Goal: Task Accomplishment & Management: Manage account settings

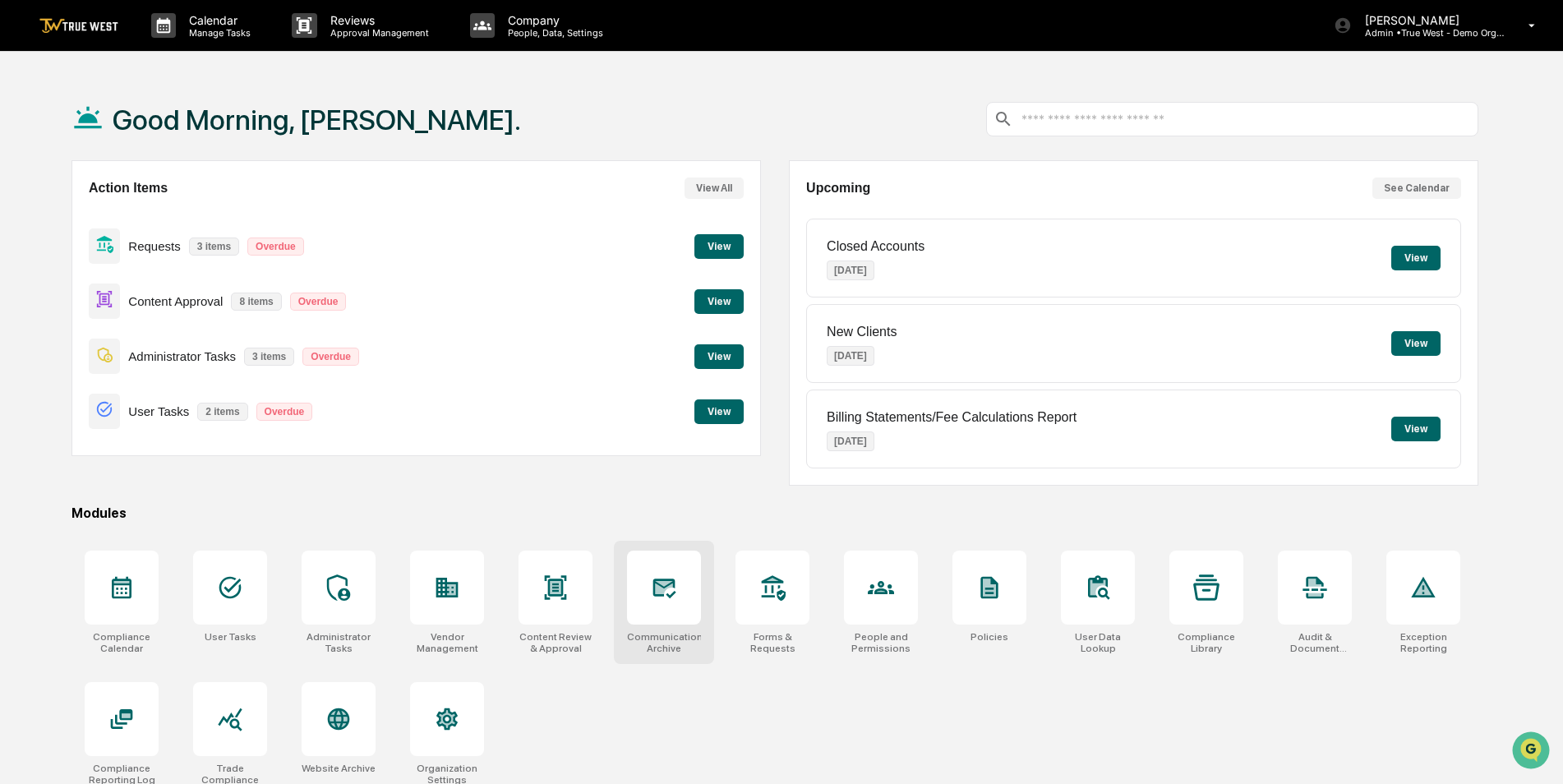
click at [678, 609] on div at bounding box center [664, 588] width 74 height 74
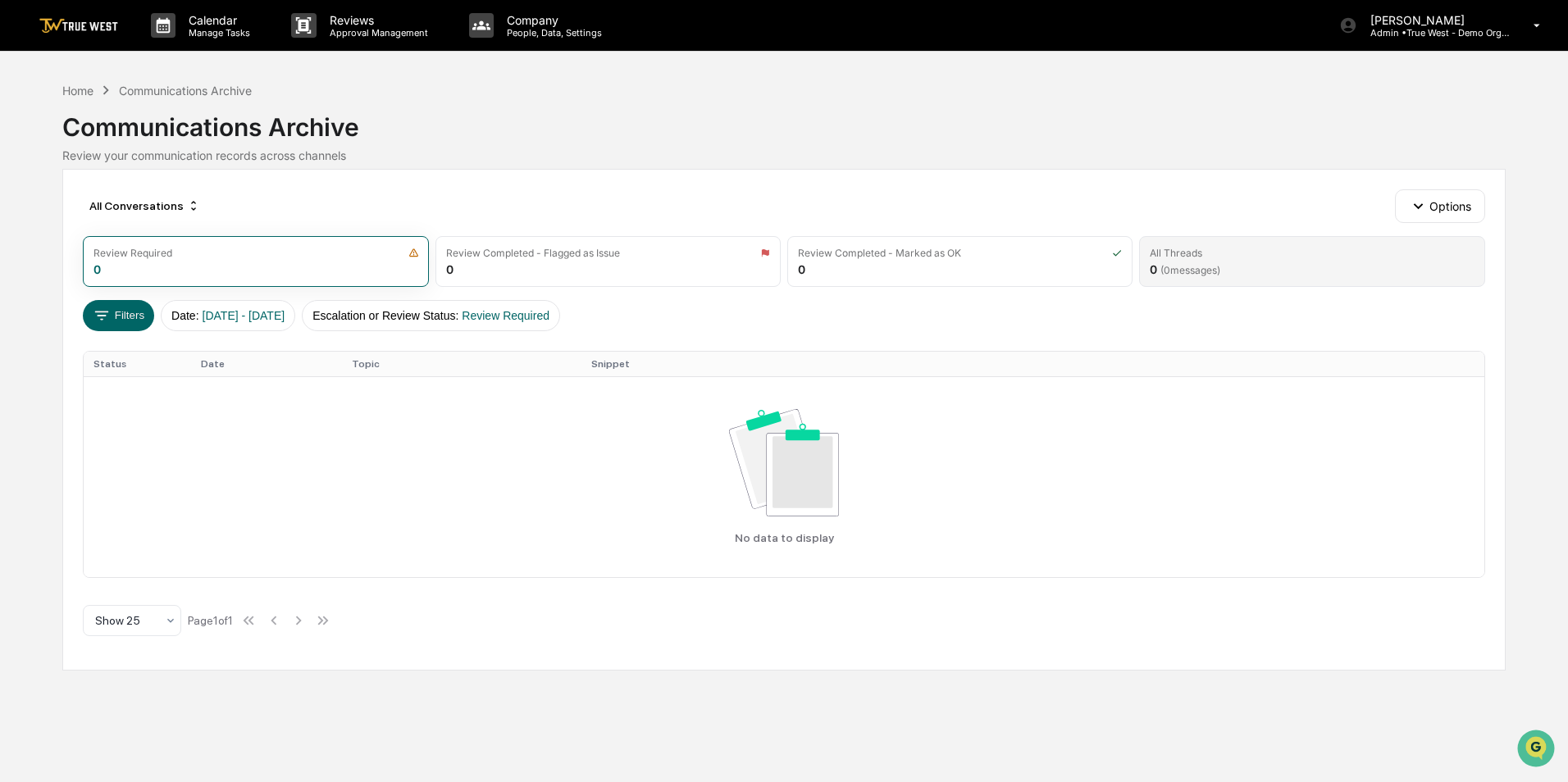
click at [1220, 268] on span "( 0 messages)" at bounding box center [1190, 270] width 60 height 12
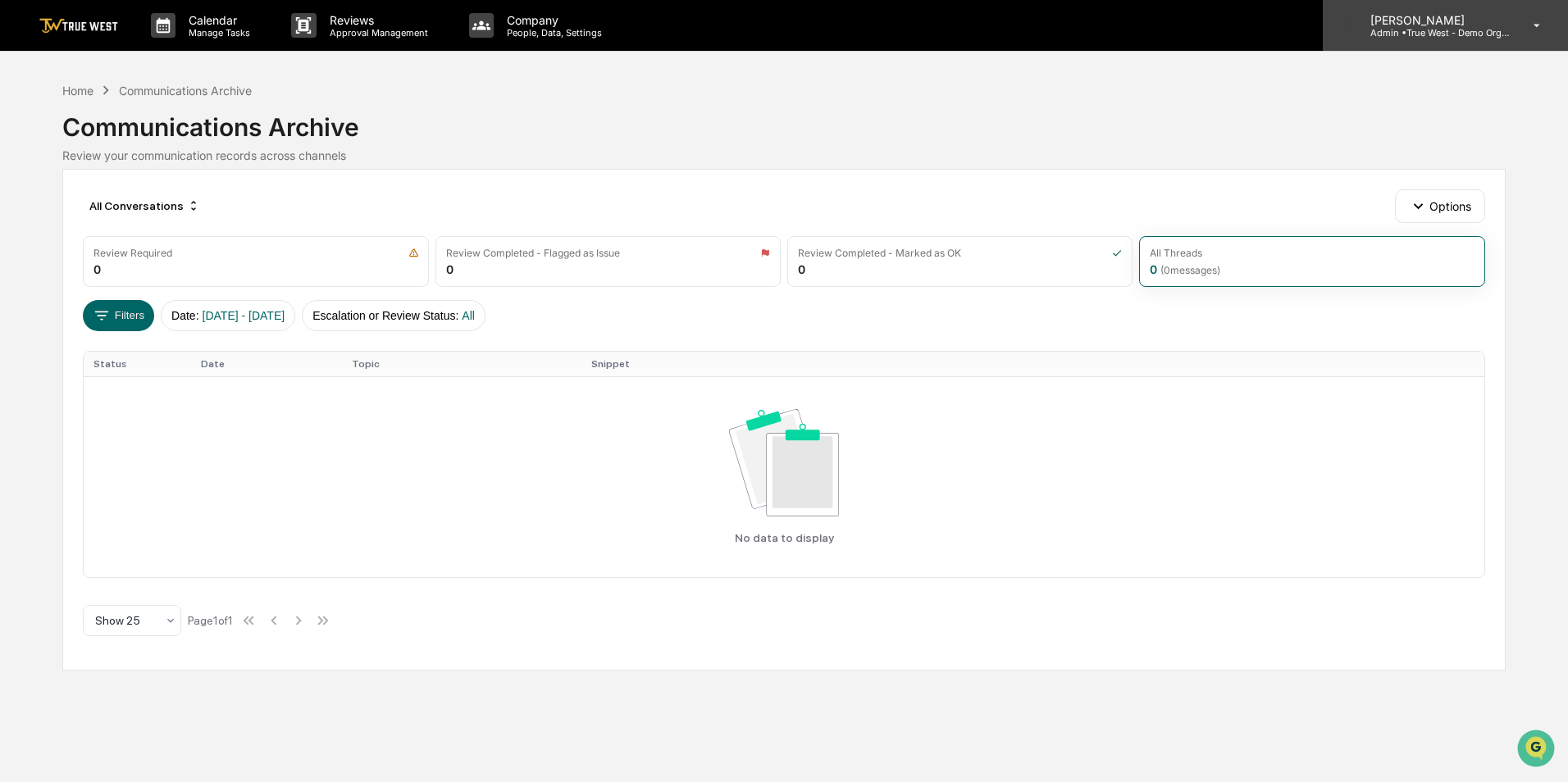
click at [1410, 32] on p "Admin • True West - Demo Organization" at bounding box center [1433, 32] width 152 height 11
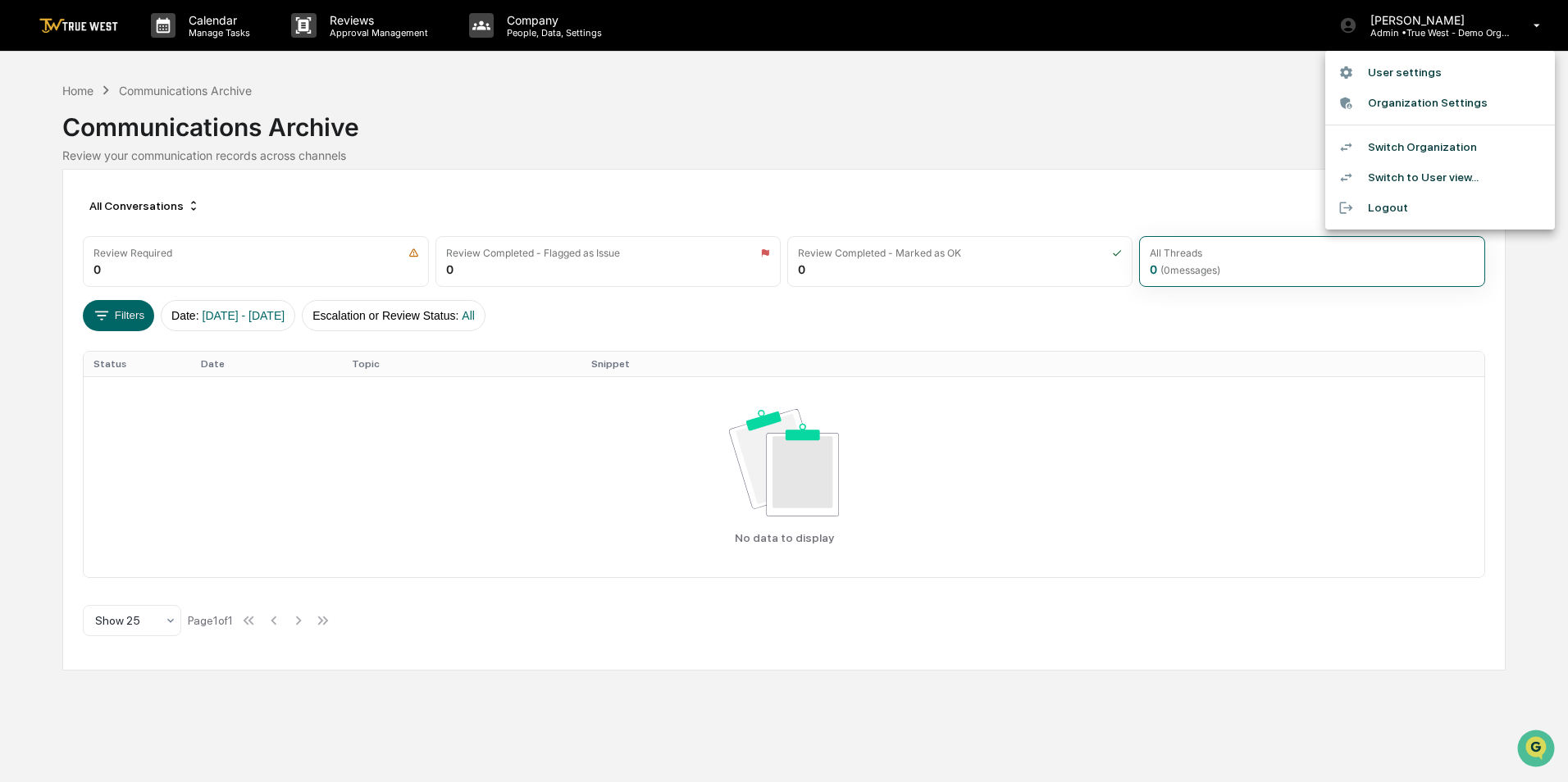
click at [1400, 150] on li "Switch Organization" at bounding box center [1440, 146] width 230 height 30
